Goal: Find contact information: Find contact information

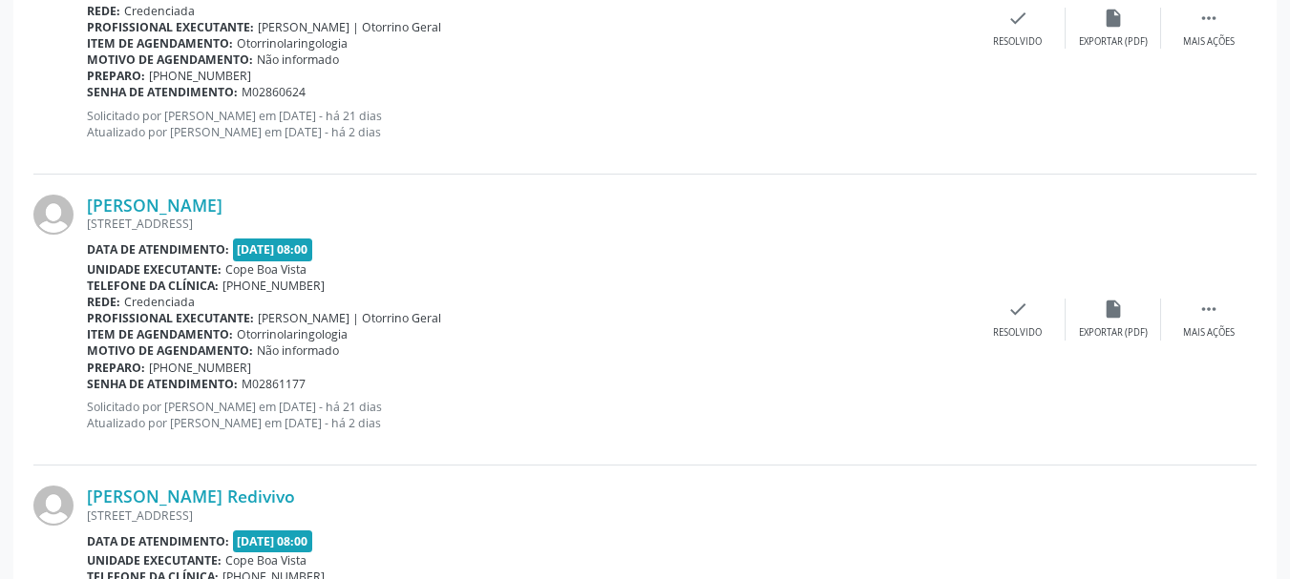
scroll to position [2359, 0]
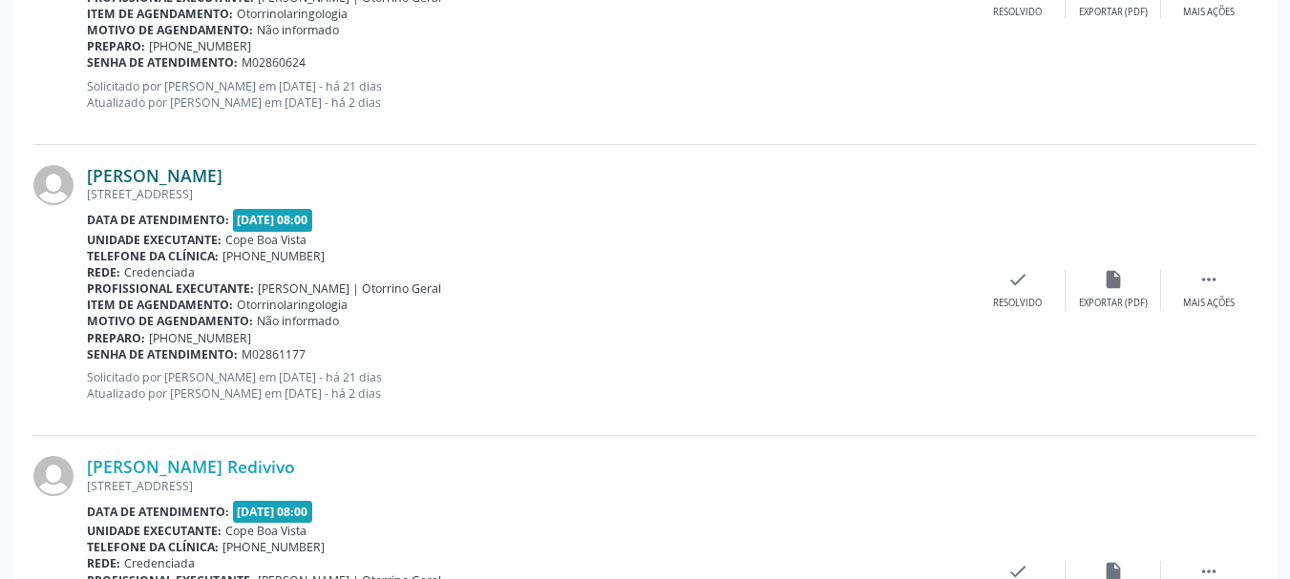
click at [165, 181] on link "[PERSON_NAME]" at bounding box center [155, 175] width 136 height 21
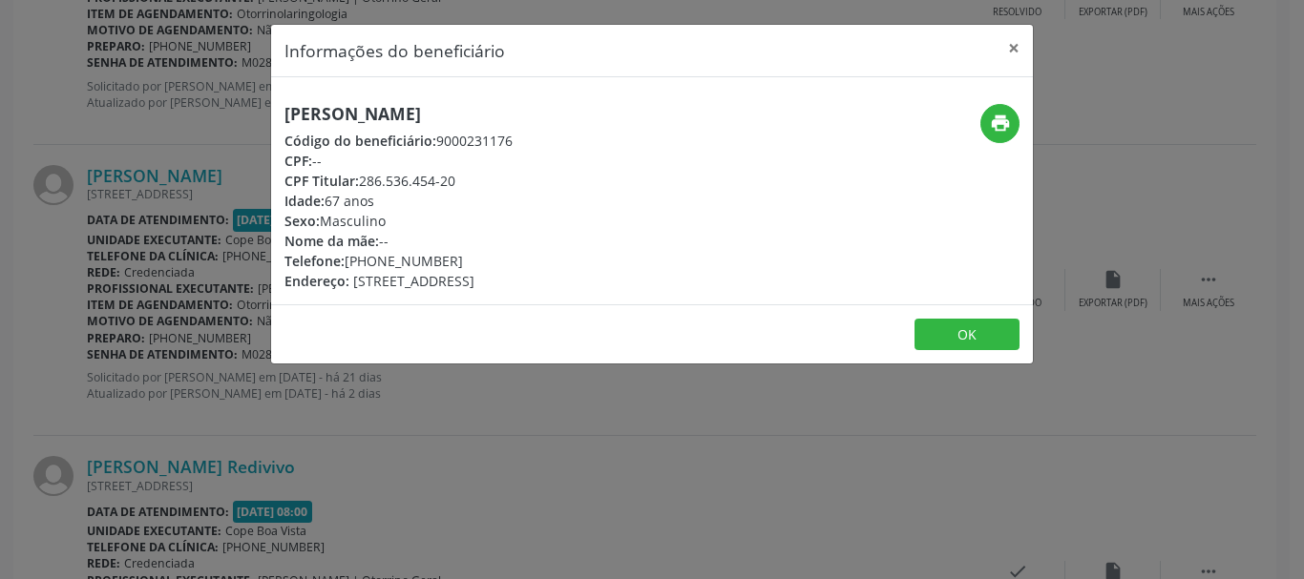
click at [358, 115] on h5 "[PERSON_NAME]" at bounding box center [398, 114] width 228 height 20
copy div "[PERSON_NAME]"
copy div "81) 99609-6666"
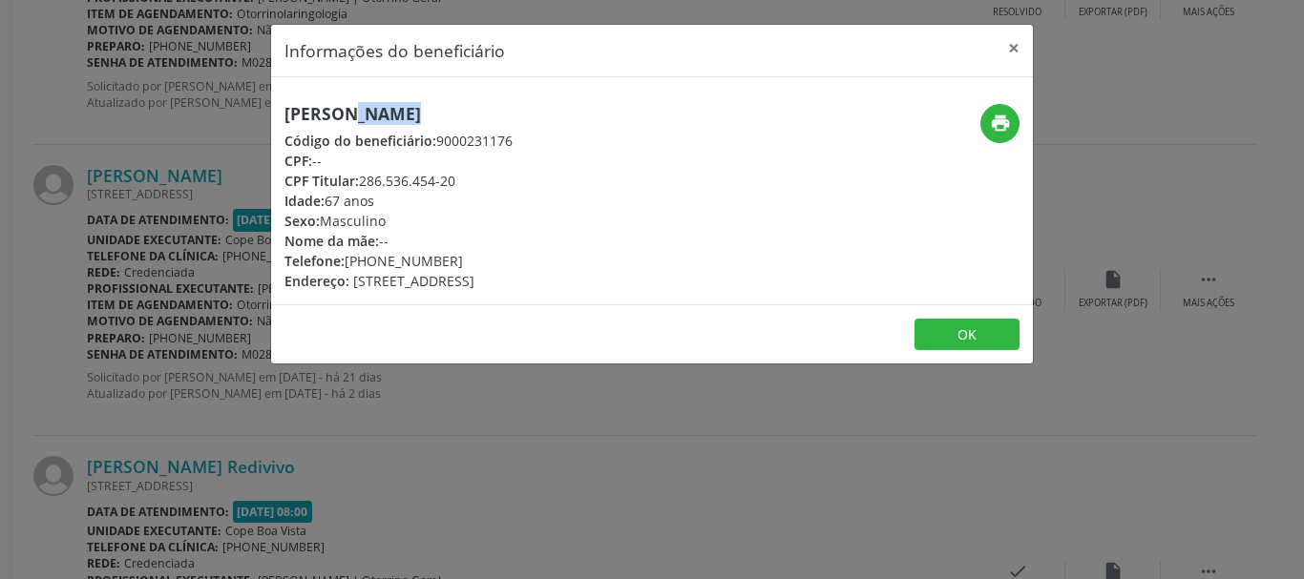
drag, startPoint x: 353, startPoint y: 267, endPoint x: 470, endPoint y: 261, distance: 116.6
click at [470, 261] on div "Telefone: [PHONE_NUMBER]" at bounding box center [398, 261] width 228 height 20
drag, startPoint x: 977, startPoint y: 358, endPoint x: 981, endPoint y: 343, distance: 15.7
click at [979, 354] on footer "OK" at bounding box center [652, 334] width 762 height 60
click at [981, 343] on button "OK" at bounding box center [966, 335] width 105 height 32
